Goal: Use online tool/utility: Utilize a website feature to perform a specific function

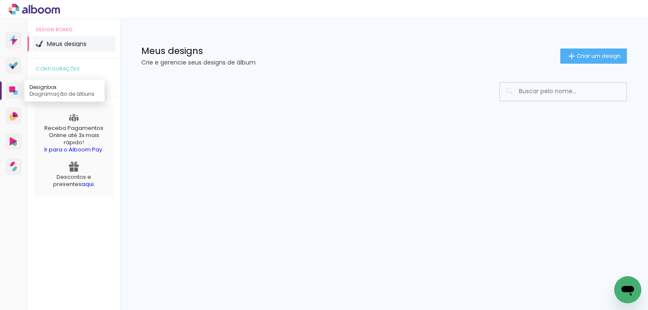
click at [14, 93] on icon at bounding box center [16, 92] width 4 height 4
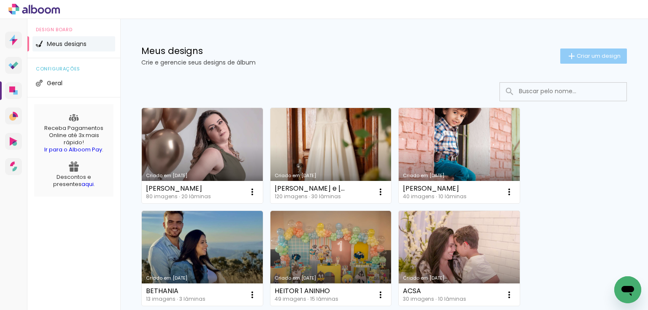
click at [582, 54] on span "Criar um design" at bounding box center [599, 55] width 44 height 5
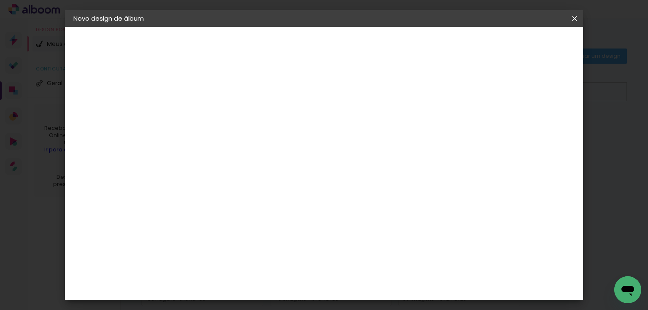
click at [211, 117] on input at bounding box center [211, 113] width 0 height 13
type input "b"
type input "BATIZADO [PERSON_NAME]"
type paper-input "BATIZADO [PERSON_NAME]"
click at [0, 0] on slot "Avançar" at bounding box center [0, 0] width 0 height 0
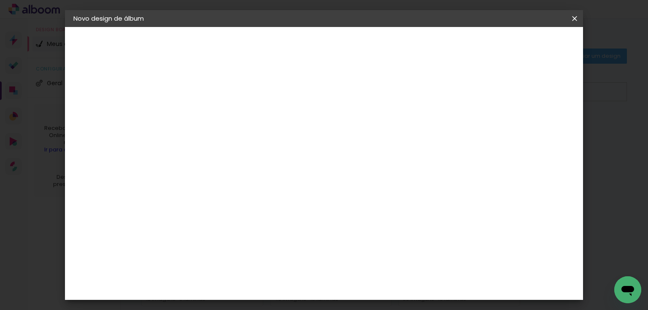
scroll to position [1790, 0]
click at [0, 0] on slot "Avançar" at bounding box center [0, 0] width 0 height 0
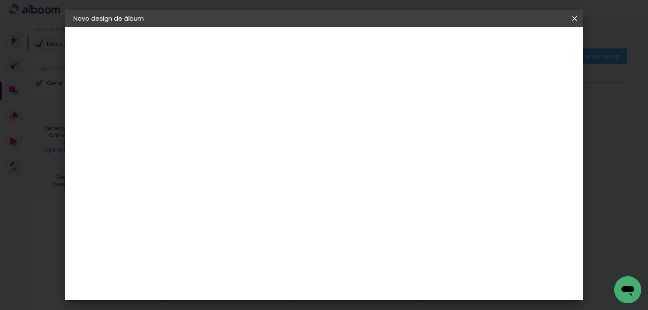
click at [268, 130] on span "20 × 25" at bounding box center [248, 133] width 39 height 17
click at [0, 0] on slot "Avançar" at bounding box center [0, 0] width 0 height 0
click at [523, 42] on span "Iniciar design" at bounding box center [504, 45] width 38 height 6
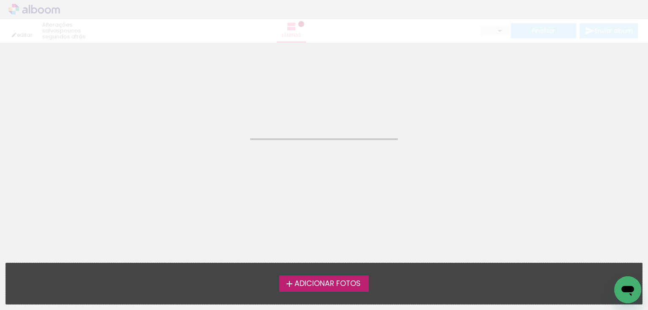
click at [335, 287] on span "Adicionar Fotos" at bounding box center [328, 284] width 66 height 8
click at [0, 0] on input "file" at bounding box center [0, 0] width 0 height 0
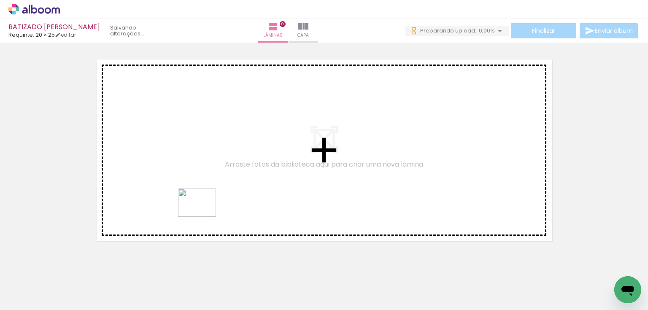
drag, startPoint x: 189, startPoint y: 285, endPoint x: 203, endPoint y: 214, distance: 72.3
click at [203, 214] on quentale-workspace at bounding box center [324, 155] width 648 height 310
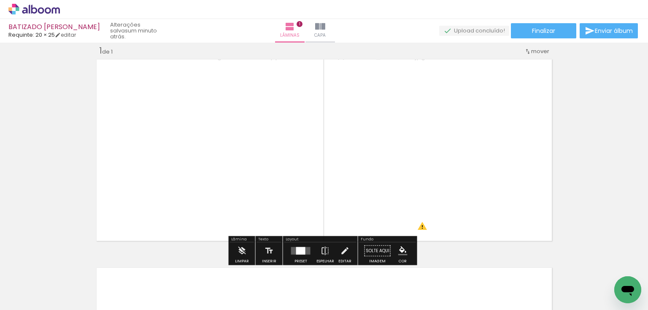
scroll to position [0, 463]
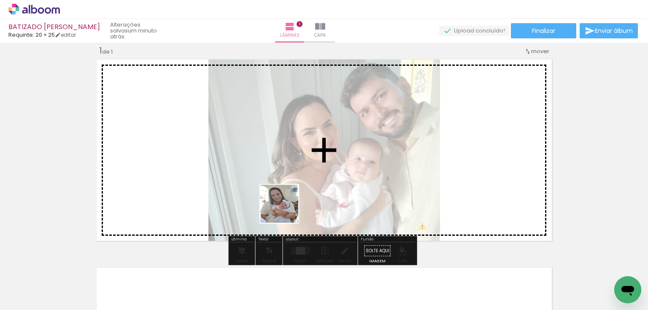
drag, startPoint x: 286, startPoint y: 282, endPoint x: 257, endPoint y: 281, distance: 29.1
click at [286, 205] on quentale-workspace at bounding box center [324, 155] width 648 height 310
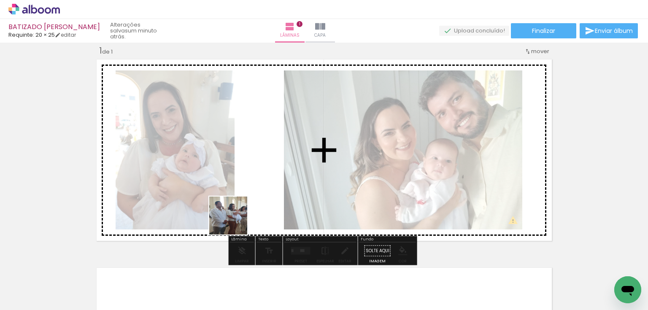
drag, startPoint x: 244, startPoint y: 285, endPoint x: 335, endPoint y: 243, distance: 100.5
click at [228, 176] on quentale-workspace at bounding box center [324, 155] width 648 height 310
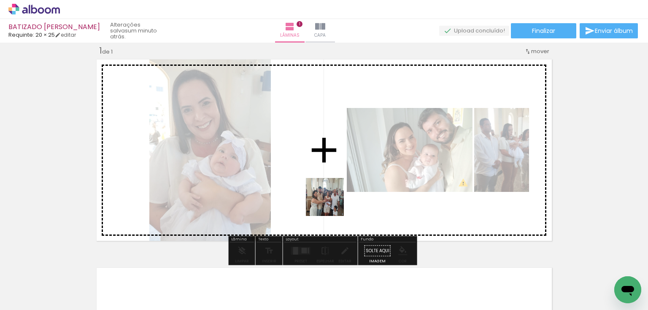
drag, startPoint x: 331, startPoint y: 283, endPoint x: 331, endPoint y: 198, distance: 85.3
click at [331, 198] on quentale-workspace at bounding box center [324, 155] width 648 height 310
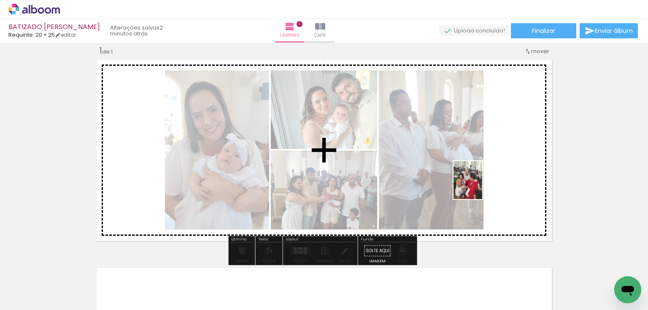
drag, startPoint x: 523, startPoint y: 290, endPoint x: 479, endPoint y: 187, distance: 112.9
click at [479, 187] on quentale-workspace at bounding box center [324, 155] width 648 height 310
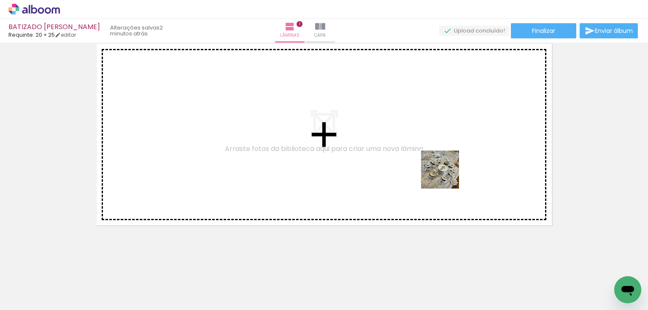
drag, startPoint x: 573, startPoint y: 279, endPoint x: 446, endPoint y: 176, distance: 163.2
click at [446, 176] on quentale-workspace at bounding box center [324, 155] width 648 height 310
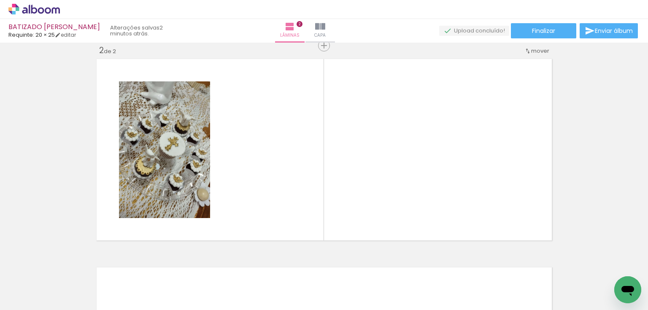
scroll to position [219, 0]
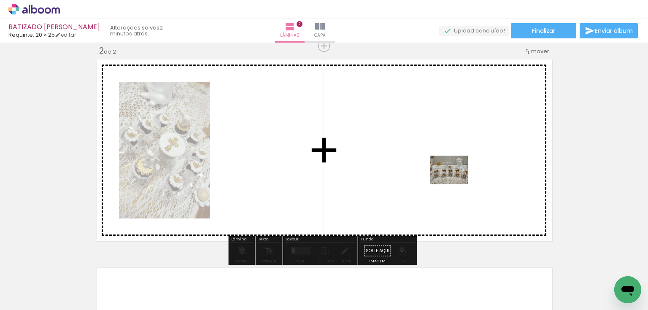
drag, startPoint x: 602, startPoint y: 279, endPoint x: 456, endPoint y: 181, distance: 176.4
click at [456, 181] on quentale-workspace at bounding box center [324, 155] width 648 height 310
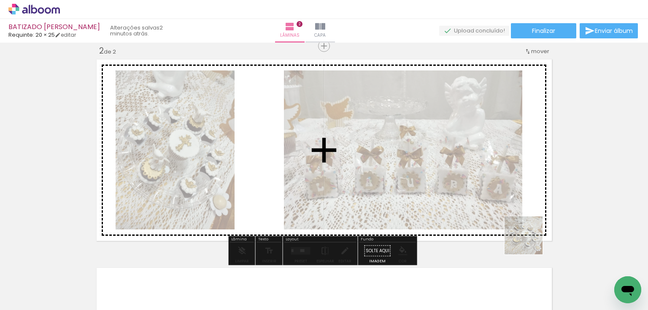
drag, startPoint x: 530, startPoint y: 242, endPoint x: 486, endPoint y: 179, distance: 76.7
click at [486, 179] on quentale-workspace at bounding box center [324, 155] width 648 height 310
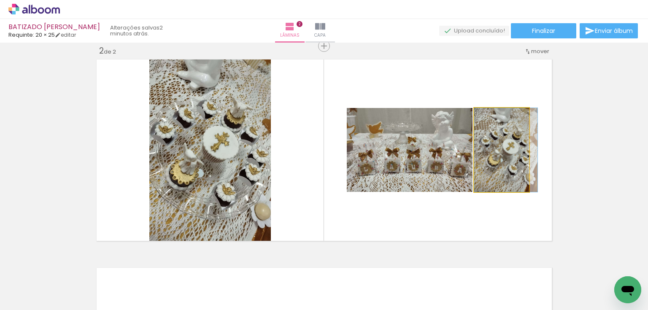
drag, startPoint x: 498, startPoint y: 164, endPoint x: 600, endPoint y: 163, distance: 101.7
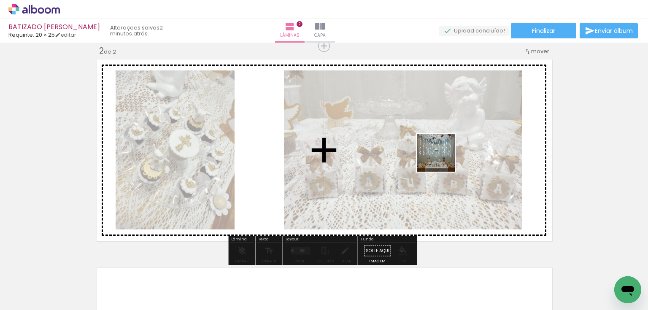
drag, startPoint x: 472, startPoint y: 287, endPoint x: 442, endPoint y: 159, distance: 131.8
click at [442, 159] on quentale-workspace at bounding box center [324, 155] width 648 height 310
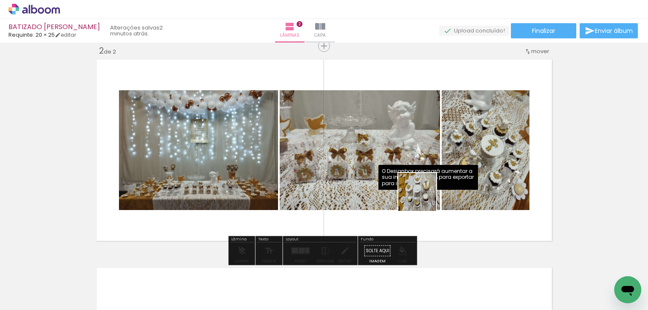
drag, startPoint x: 428, startPoint y: 219, endPoint x: 423, endPoint y: 189, distance: 30.8
click at [423, 189] on quentale-workspace at bounding box center [324, 155] width 648 height 310
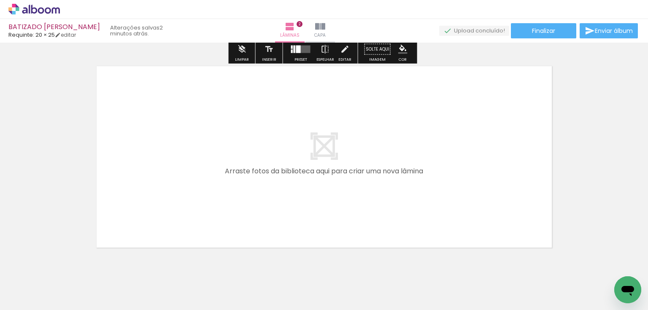
scroll to position [443, 0]
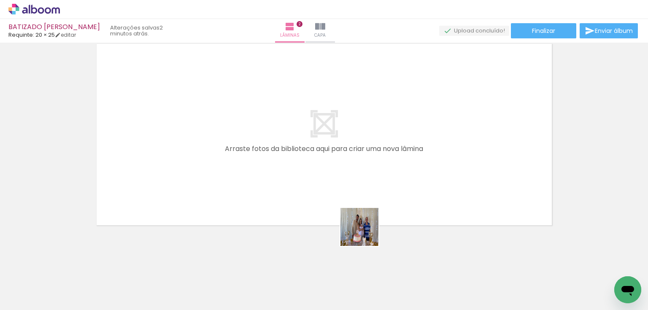
drag, startPoint x: 378, startPoint y: 284, endPoint x: 356, endPoint y: 198, distance: 89.3
click at [356, 198] on quentale-workspace at bounding box center [324, 155] width 648 height 310
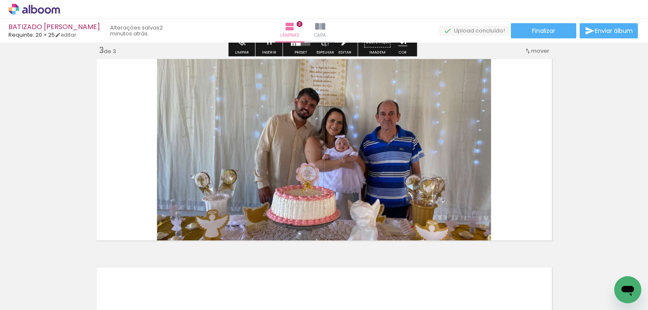
scroll to position [428, 0]
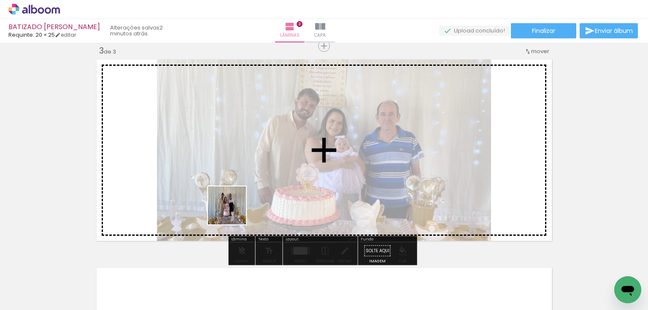
drag, startPoint x: 190, startPoint y: 282, endPoint x: 187, endPoint y: 260, distance: 21.3
click at [243, 200] on quentale-workspace at bounding box center [324, 155] width 648 height 310
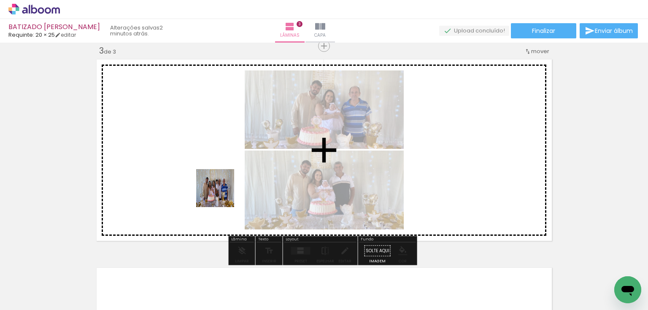
drag, startPoint x: 138, startPoint y: 287, endPoint x: 155, endPoint y: 265, distance: 27.4
click at [223, 194] on quentale-workspace at bounding box center [324, 155] width 648 height 310
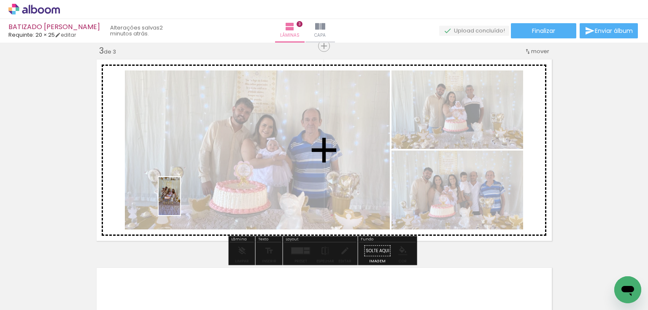
drag, startPoint x: 103, startPoint y: 286, endPoint x: 184, endPoint y: 203, distance: 116.7
click at [184, 203] on quentale-workspace at bounding box center [324, 155] width 648 height 310
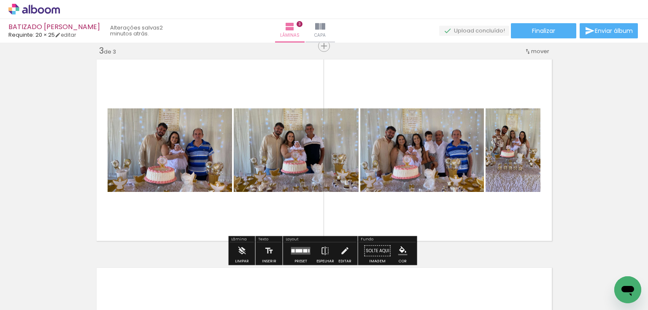
scroll to position [0, 283]
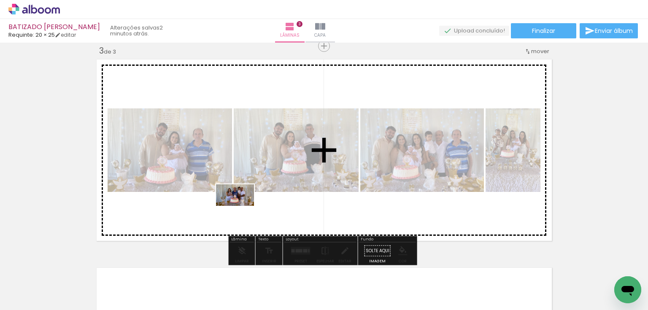
drag, startPoint x: 231, startPoint y: 282, endPoint x: 241, endPoint y: 210, distance: 72.9
click at [241, 210] on quentale-workspace at bounding box center [324, 155] width 648 height 310
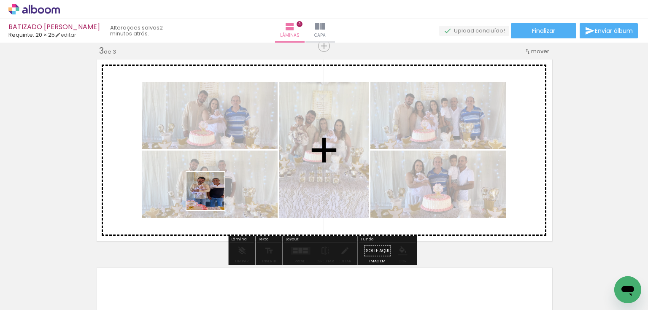
drag, startPoint x: 183, startPoint y: 286, endPoint x: 214, endPoint y: 189, distance: 101.7
click at [214, 189] on quentale-workspace at bounding box center [324, 155] width 648 height 310
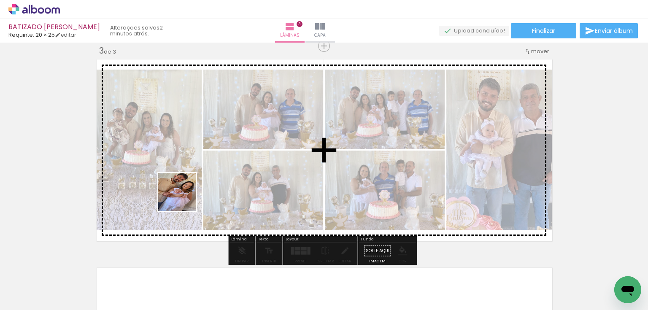
drag, startPoint x: 138, startPoint y: 285, endPoint x: 185, endPoint y: 195, distance: 101.2
click at [185, 195] on quentale-workspace at bounding box center [324, 155] width 648 height 310
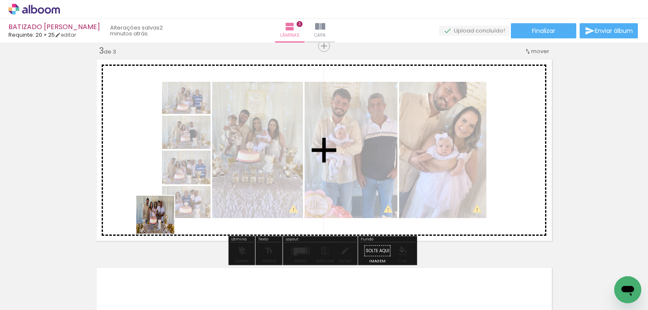
drag, startPoint x: 94, startPoint y: 285, endPoint x: 301, endPoint y: 238, distance: 211.7
click at [196, 189] on quentale-workspace at bounding box center [324, 155] width 648 height 310
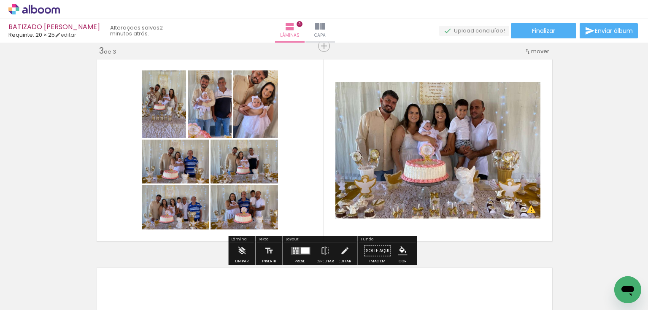
scroll to position [596, 0]
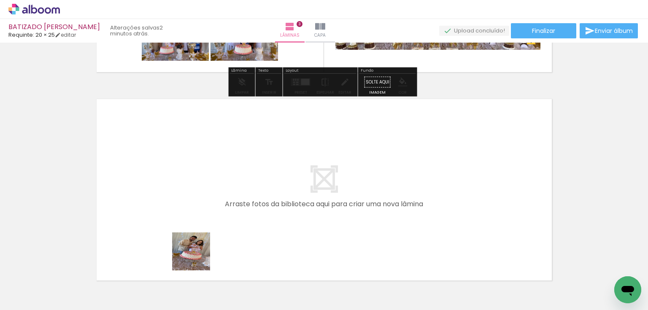
drag, startPoint x: 191, startPoint y: 280, endPoint x: 231, endPoint y: 273, distance: 41.2
click at [211, 211] on quentale-workspace at bounding box center [324, 155] width 648 height 310
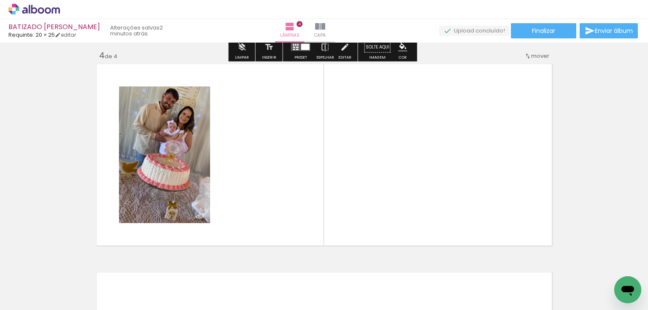
scroll to position [636, 0]
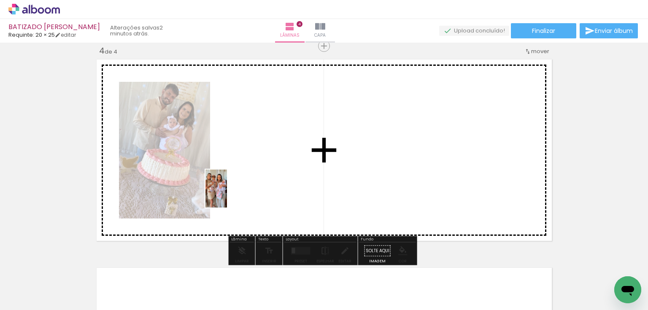
drag, startPoint x: 144, startPoint y: 280, endPoint x: 231, endPoint y: 195, distance: 122.1
click at [231, 195] on quentale-workspace at bounding box center [324, 155] width 648 height 310
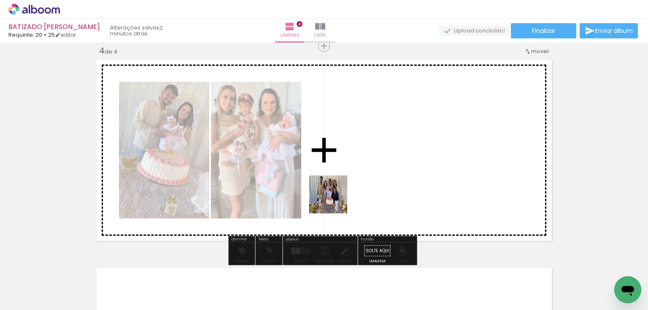
drag, startPoint x: 243, startPoint y: 280, endPoint x: 345, endPoint y: 194, distance: 133.9
click at [345, 194] on quentale-workspace at bounding box center [324, 155] width 648 height 310
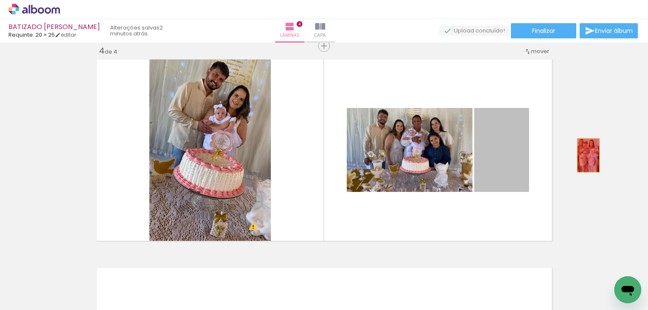
drag, startPoint x: 509, startPoint y: 161, endPoint x: 586, endPoint y: 155, distance: 77.0
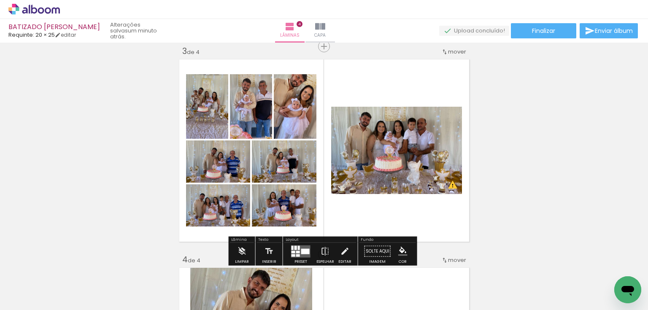
scroll to position [421, 0]
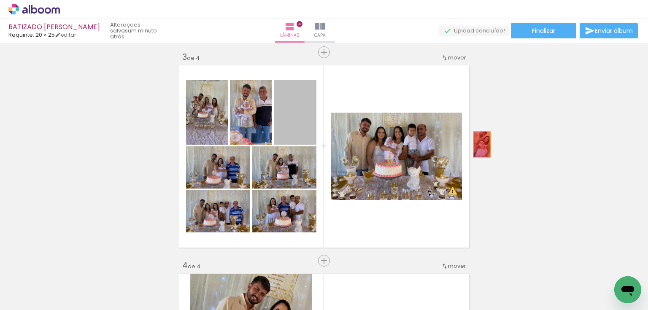
drag, startPoint x: 311, startPoint y: 131, endPoint x: 544, endPoint y: 156, distance: 233.9
click at [544, 156] on div "Inserir lâmina 1 de 4 Inserir lâmina 2 de 4 Inserir lâmina 3 de 4 Inserir lâmin…" at bounding box center [324, 145] width 648 height 1043
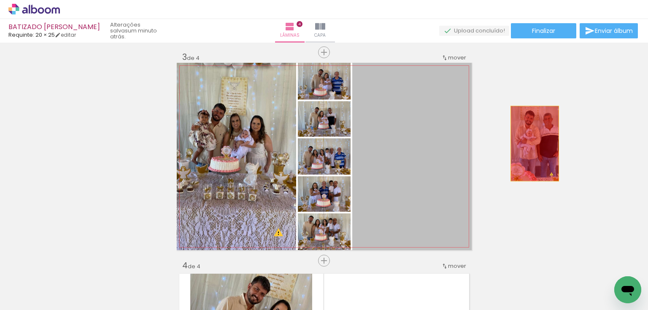
drag, startPoint x: 431, startPoint y: 148, endPoint x: 549, endPoint y: 142, distance: 117.9
click at [550, 141] on div "Inserir lâmina 1 de 4 Inserir lâmina 2 de 4 Inserir lâmina 3 de 4 Inserir lâmin…" at bounding box center [324, 145] width 648 height 1043
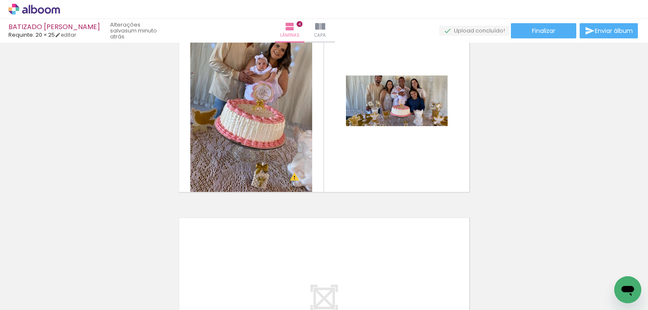
scroll to position [624, 0]
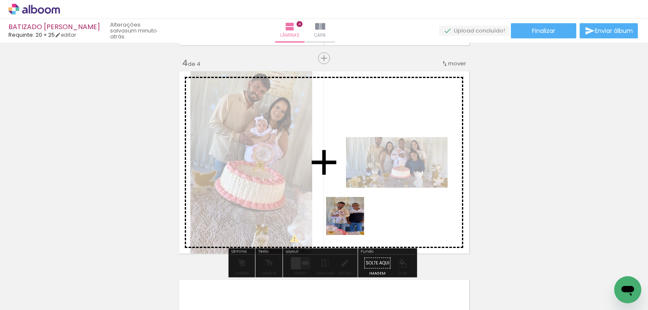
drag, startPoint x: 277, startPoint y: 295, endPoint x: 352, endPoint y: 222, distance: 104.5
click at [352, 222] on quentale-workspace at bounding box center [324, 155] width 648 height 310
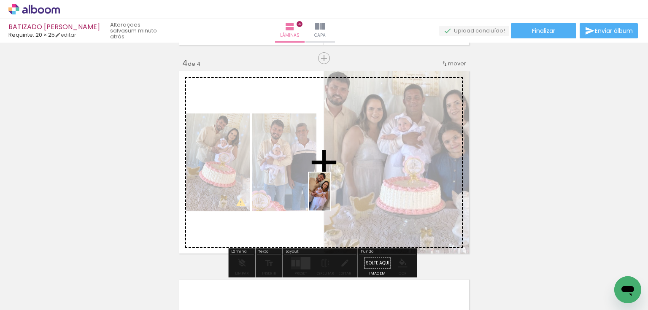
drag, startPoint x: 226, startPoint y: 293, endPoint x: 334, endPoint y: 198, distance: 144.5
click at [334, 198] on quentale-workspace at bounding box center [324, 155] width 648 height 310
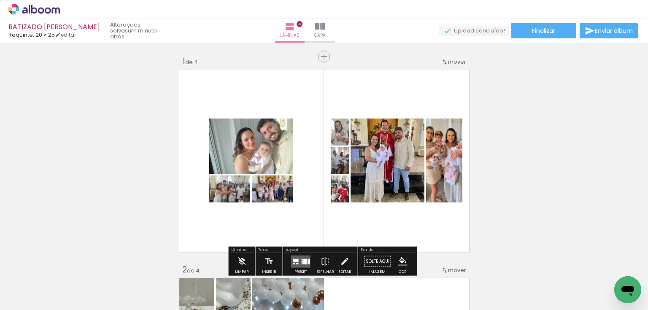
scroll to position [101, 0]
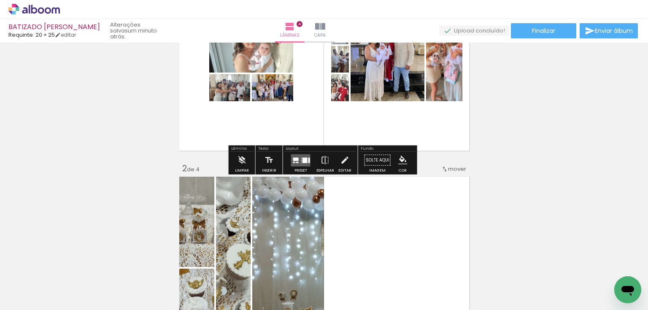
drag, startPoint x: 300, startPoint y: 159, endPoint x: 474, endPoint y: 153, distance: 174.4
click at [300, 159] on quentale-layouter at bounding box center [300, 160] width 19 height 12
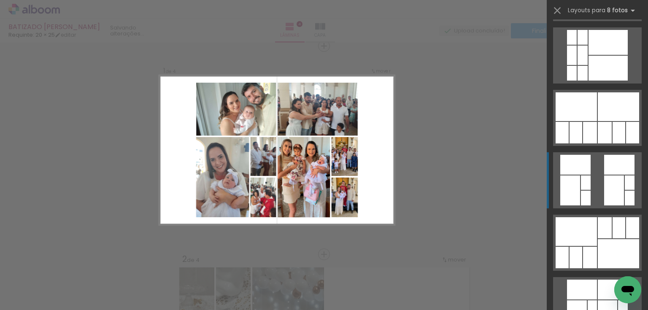
scroll to position [405, 0]
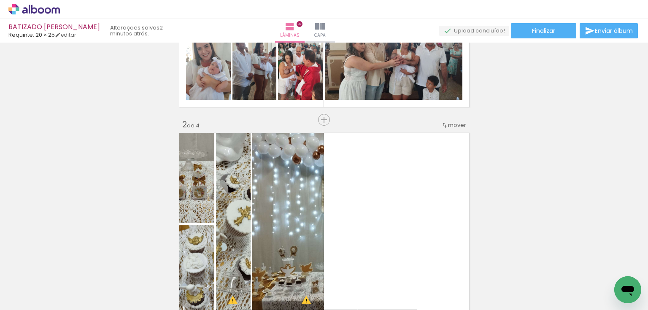
scroll to position [112, 0]
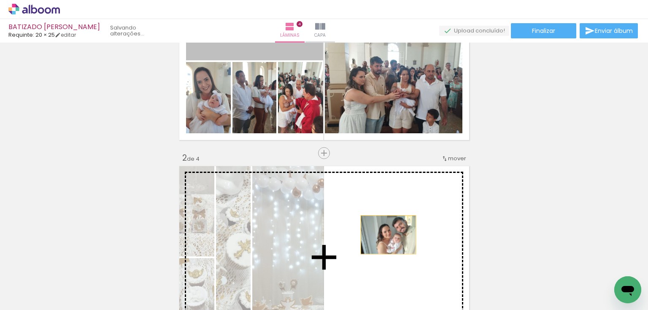
drag, startPoint x: 292, startPoint y: 80, endPoint x: 387, endPoint y: 231, distance: 179.1
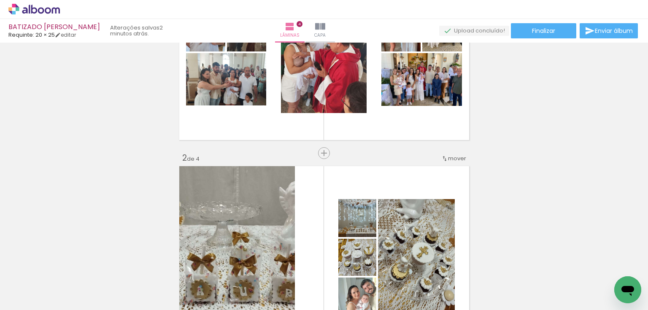
click at [462, 158] on span "mover" at bounding box center [457, 158] width 18 height 8
click at [444, 154] on paper-item "antes da 1" at bounding box center [433, 157] width 64 height 14
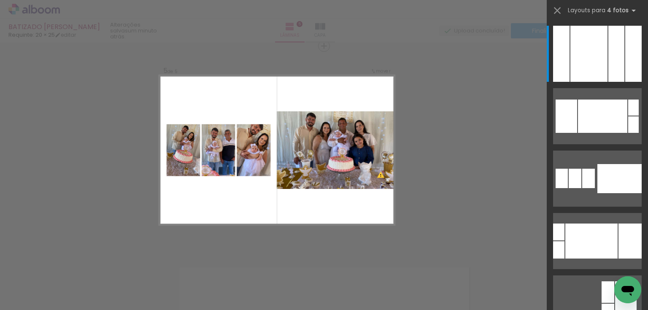
scroll to position [0, 463]
click at [599, 181] on div at bounding box center [620, 178] width 44 height 29
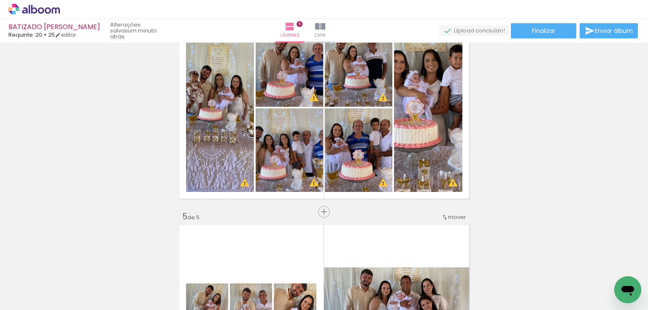
scroll to position [676, 0]
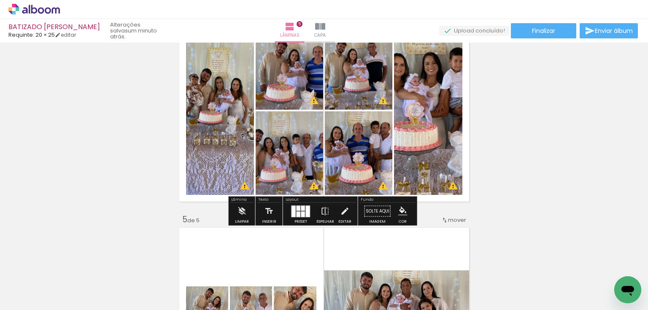
click at [290, 212] on div at bounding box center [301, 211] width 23 height 17
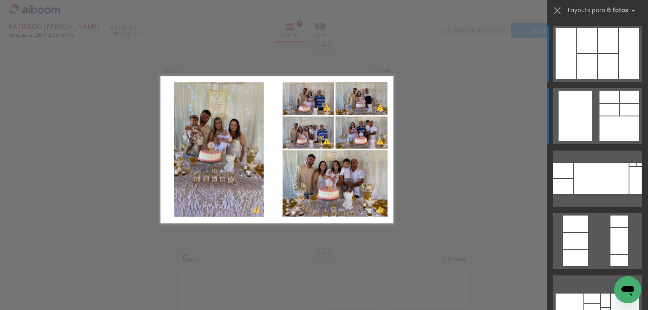
scroll to position [636, 0]
click at [617, 120] on div at bounding box center [620, 128] width 40 height 25
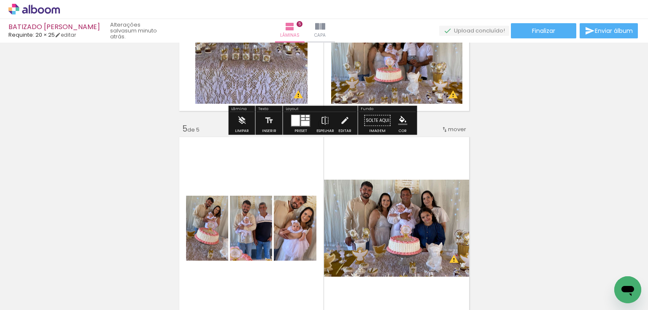
scroll to position [771, 0]
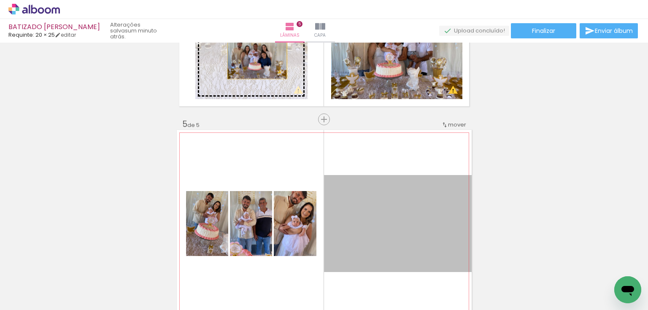
drag, startPoint x: 395, startPoint y: 224, endPoint x: 255, endPoint y: 60, distance: 216.2
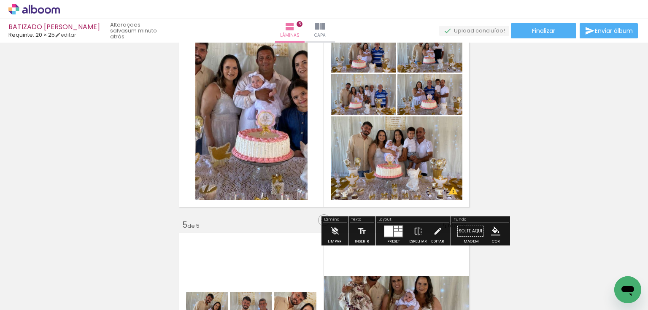
scroll to position [670, 0]
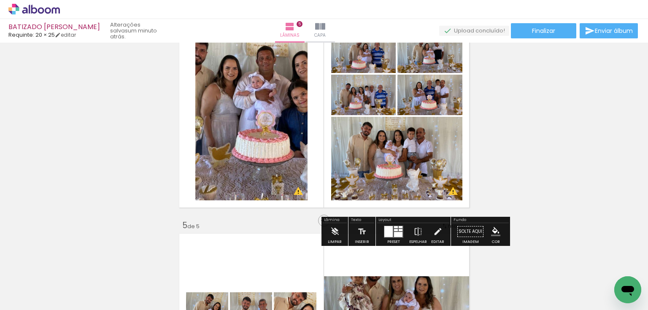
click at [391, 233] on quentale-layouter at bounding box center [393, 232] width 19 height 12
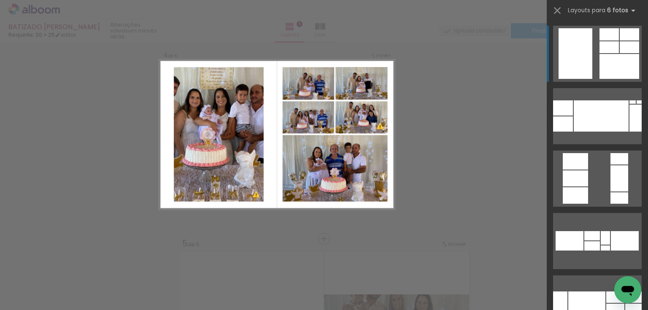
scroll to position [636, 0]
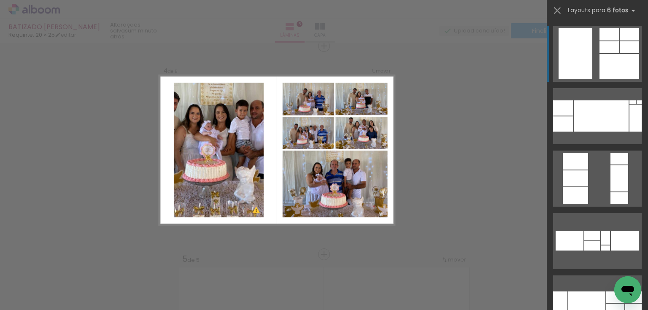
click at [589, 58] on div at bounding box center [576, 53] width 34 height 51
click at [600, 62] on div at bounding box center [620, 66] width 40 height 25
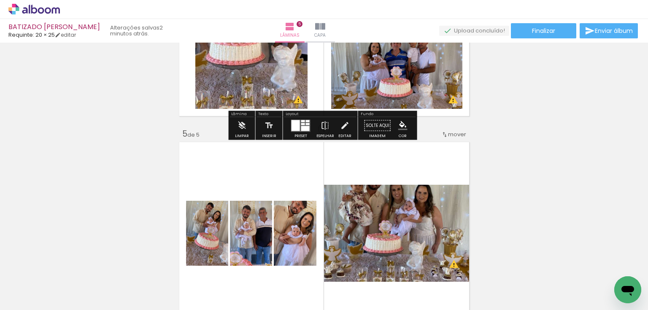
scroll to position [771, 0]
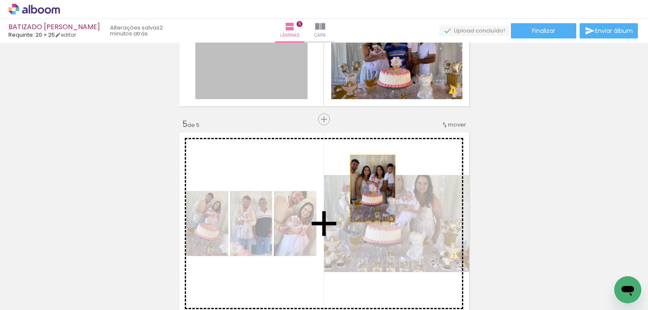
drag, startPoint x: 264, startPoint y: 84, endPoint x: 370, endPoint y: 189, distance: 149.2
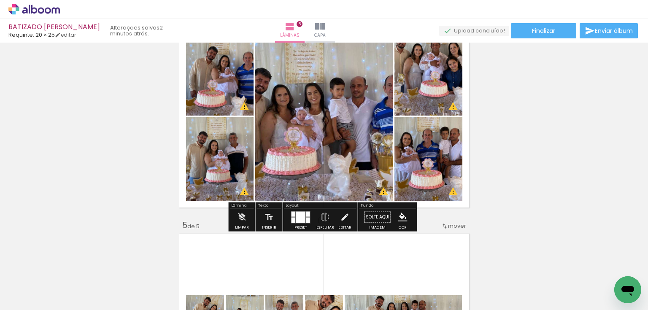
scroll to position [636, 0]
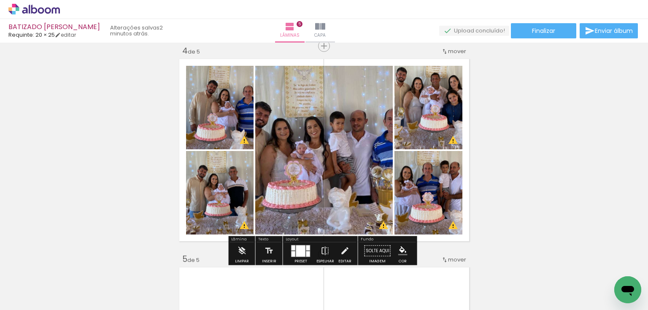
click at [300, 247] on div at bounding box center [300, 250] width 9 height 11
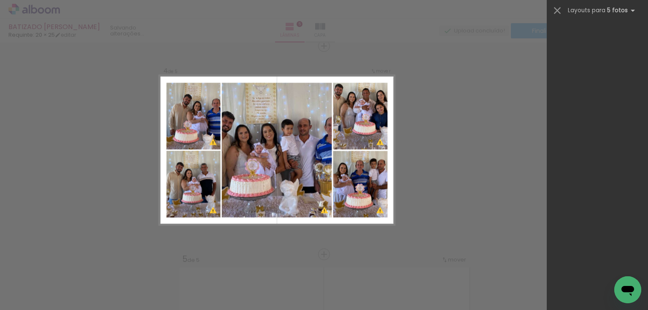
scroll to position [0, 0]
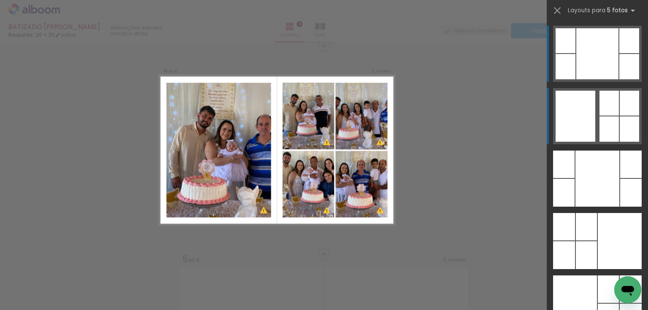
click at [620, 118] on div at bounding box center [629, 128] width 19 height 25
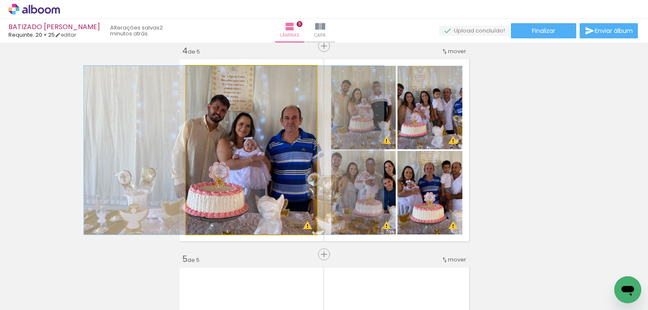
drag, startPoint x: 256, startPoint y: 167, endPoint x: 238, endPoint y: 166, distance: 17.3
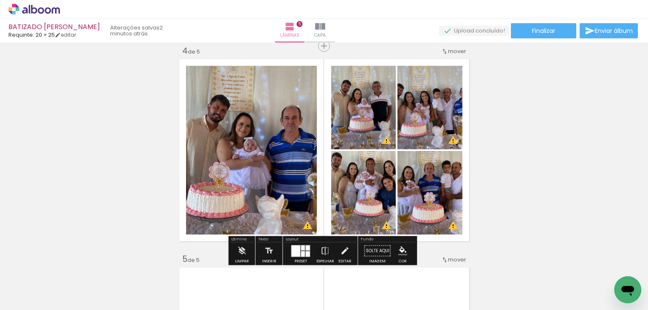
drag, startPoint x: 466, startPoint y: 200, endPoint x: 449, endPoint y: 199, distance: 16.9
click at [449, 199] on quentale-layouter at bounding box center [324, 150] width 295 height 187
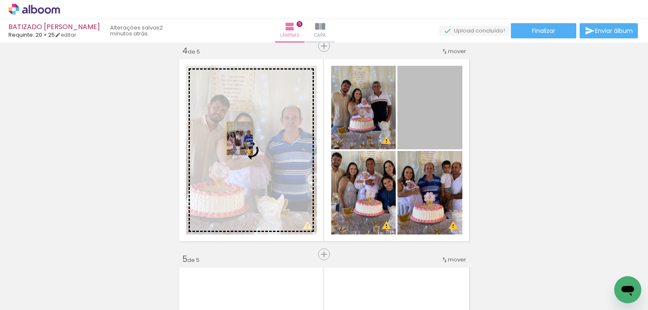
drag, startPoint x: 413, startPoint y: 119, endPoint x: 230, endPoint y: 140, distance: 184.4
click at [0, 0] on slot at bounding box center [0, 0] width 0 height 0
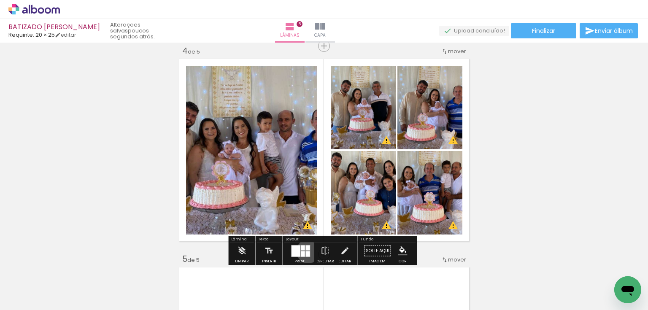
drag, startPoint x: 306, startPoint y: 251, endPoint x: 312, endPoint y: 238, distance: 14.0
click at [306, 252] on div at bounding box center [308, 253] width 4 height 5
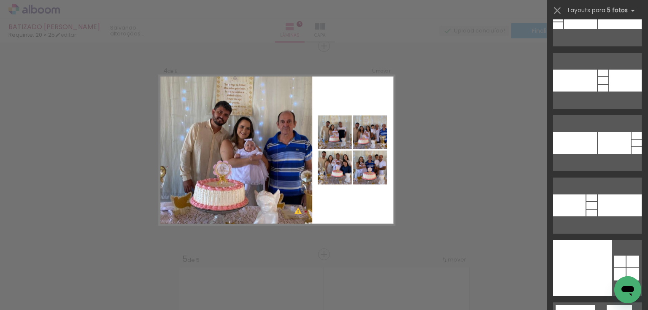
scroll to position [704, 0]
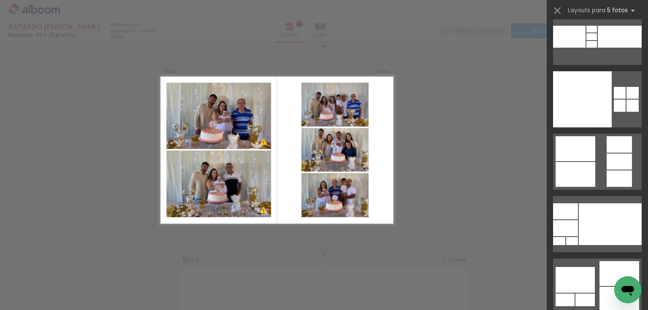
click at [578, 237] on div at bounding box center [572, 241] width 12 height 8
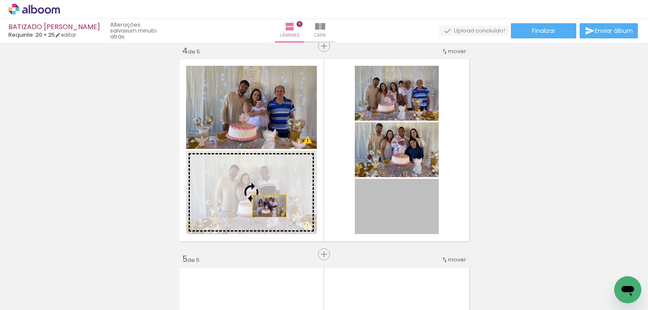
drag, startPoint x: 405, startPoint y: 212, endPoint x: 267, endPoint y: 206, distance: 138.6
click at [0, 0] on slot at bounding box center [0, 0] width 0 height 0
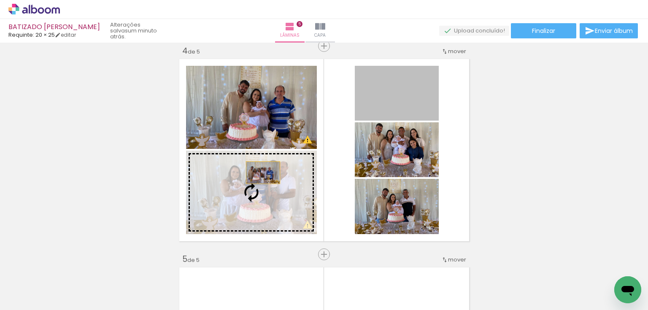
drag, startPoint x: 402, startPoint y: 100, endPoint x: 257, endPoint y: 186, distance: 169.2
click at [0, 0] on slot at bounding box center [0, 0] width 0 height 0
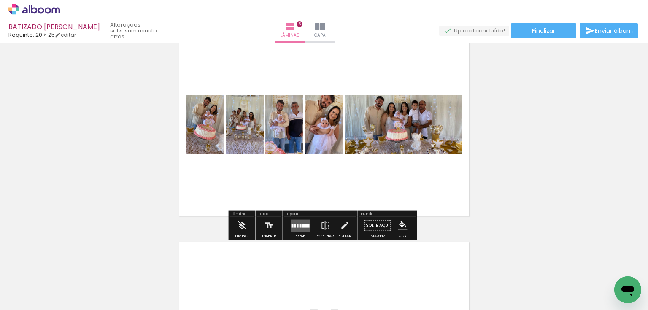
scroll to position [872, 0]
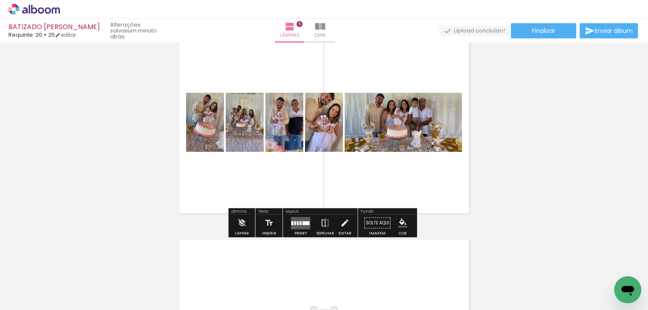
click at [303, 223] on div at bounding box center [306, 223] width 7 height 4
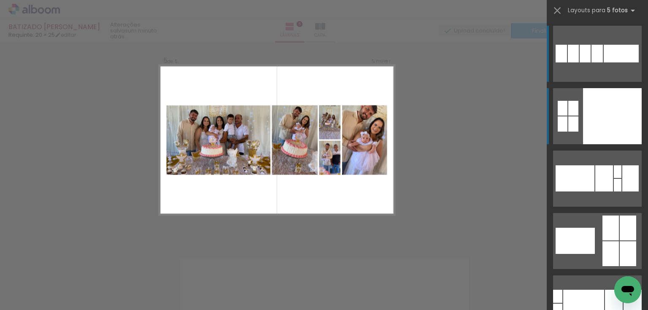
scroll to position [845, 0]
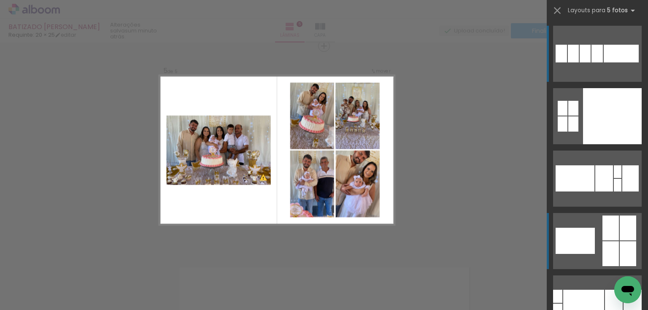
click at [623, 192] on div at bounding box center [631, 178] width 16 height 26
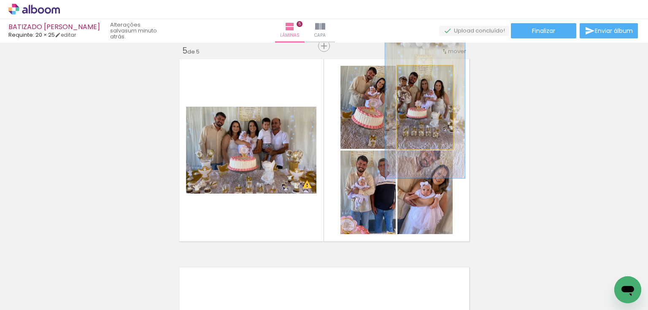
drag, startPoint x: 417, startPoint y: 76, endPoint x: 427, endPoint y: 76, distance: 10.1
type paper-slider "144"
click at [427, 76] on div at bounding box center [426, 75] width 14 height 14
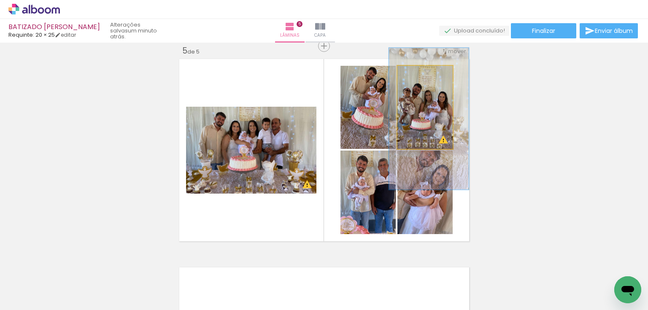
drag, startPoint x: 443, startPoint y: 132, endPoint x: 447, endPoint y: 140, distance: 9.4
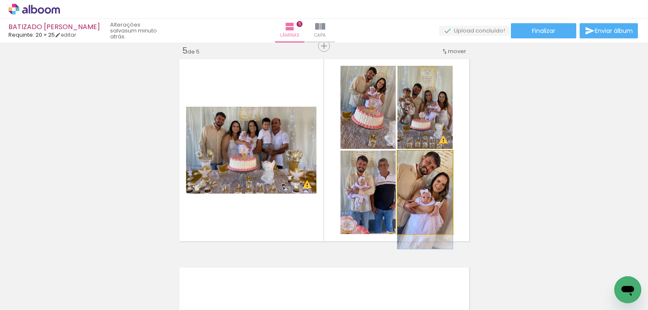
drag, startPoint x: 437, startPoint y: 200, endPoint x: 439, endPoint y: 220, distance: 19.9
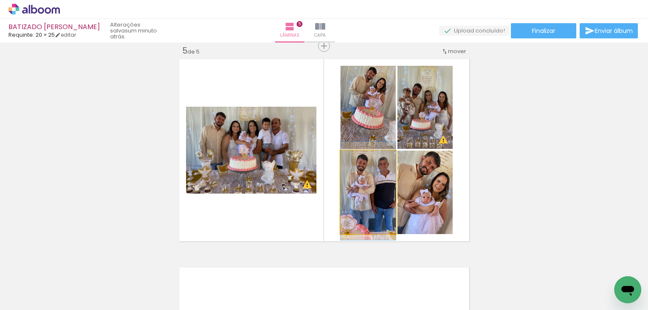
drag, startPoint x: 379, startPoint y: 204, endPoint x: 369, endPoint y: 203, distance: 10.2
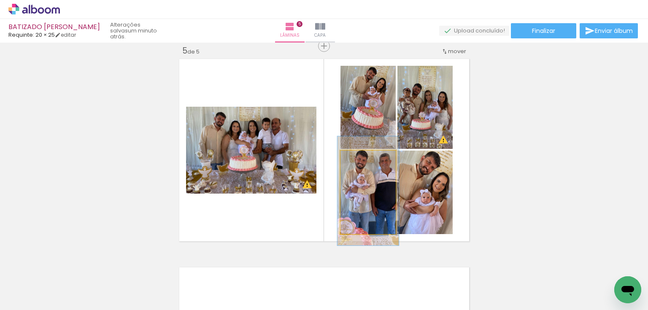
type paper-slider "111"
click at [358, 161] on div at bounding box center [362, 160] width 8 height 8
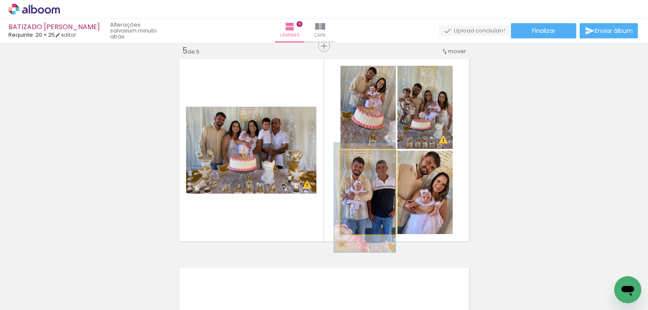
drag, startPoint x: 378, startPoint y: 204, endPoint x: 416, endPoint y: 204, distance: 37.6
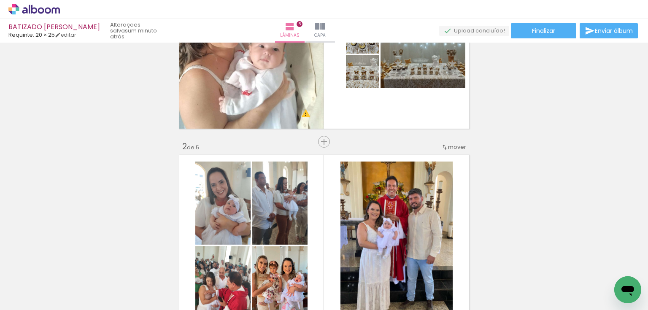
scroll to position [0, 0]
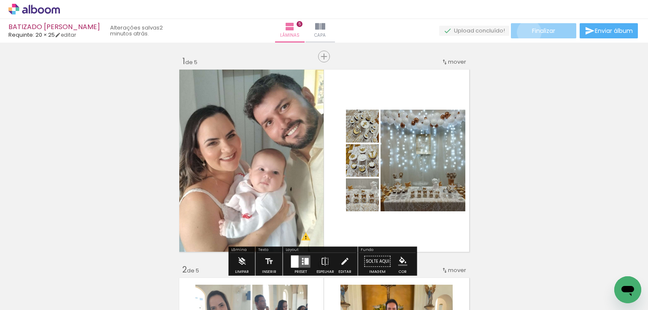
click at [526, 32] on paper-button "Finalizar" at bounding box center [543, 30] width 65 height 15
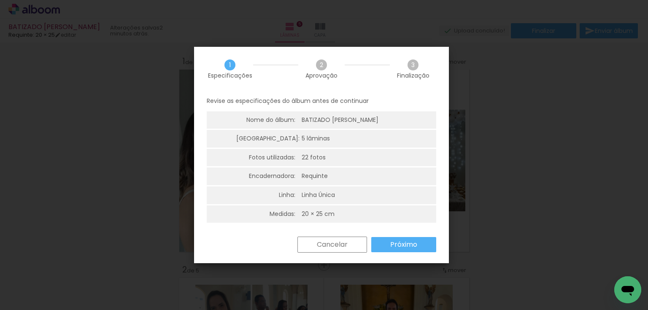
click at [0, 0] on slot "Próximo" at bounding box center [0, 0] width 0 height 0
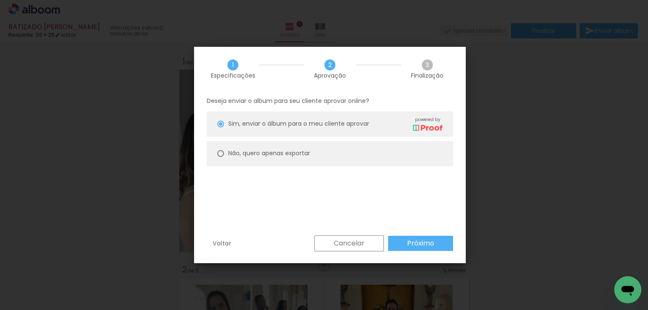
click at [0, 0] on slot "Não, quero apenas exportar" at bounding box center [0, 0] width 0 height 0
type paper-radio-button "on"
click at [406, 241] on paper-button "Próximo" at bounding box center [420, 243] width 65 height 15
type input "Alta, 300 DPI"
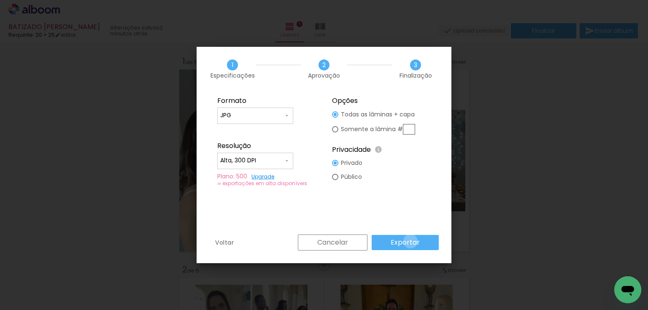
click at [0, 0] on slot "Exportar" at bounding box center [0, 0] width 0 height 0
